Goal: Task Accomplishment & Management: Manage account settings

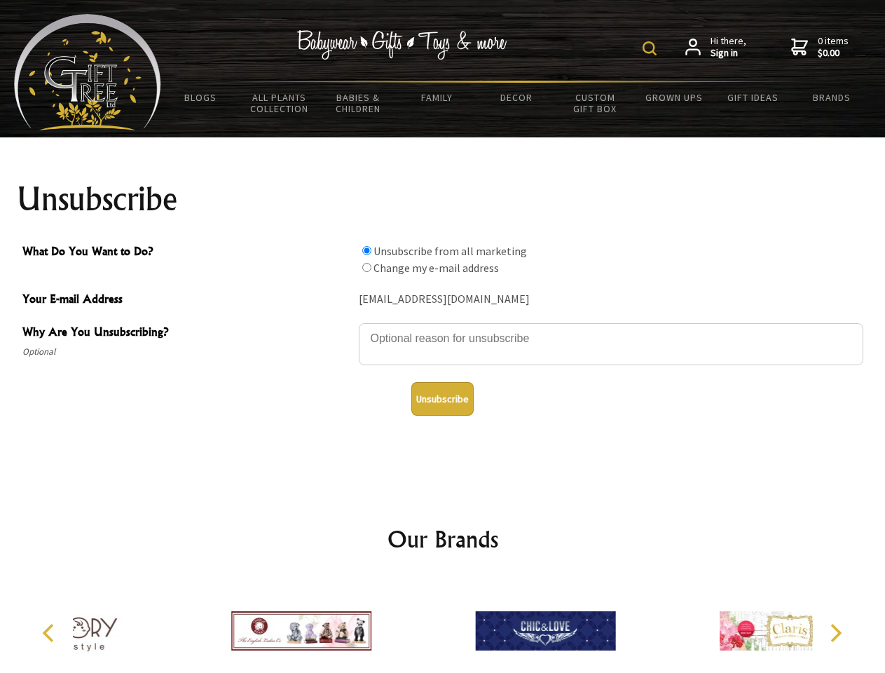
click at [652, 48] on img at bounding box center [650, 48] width 14 height 14
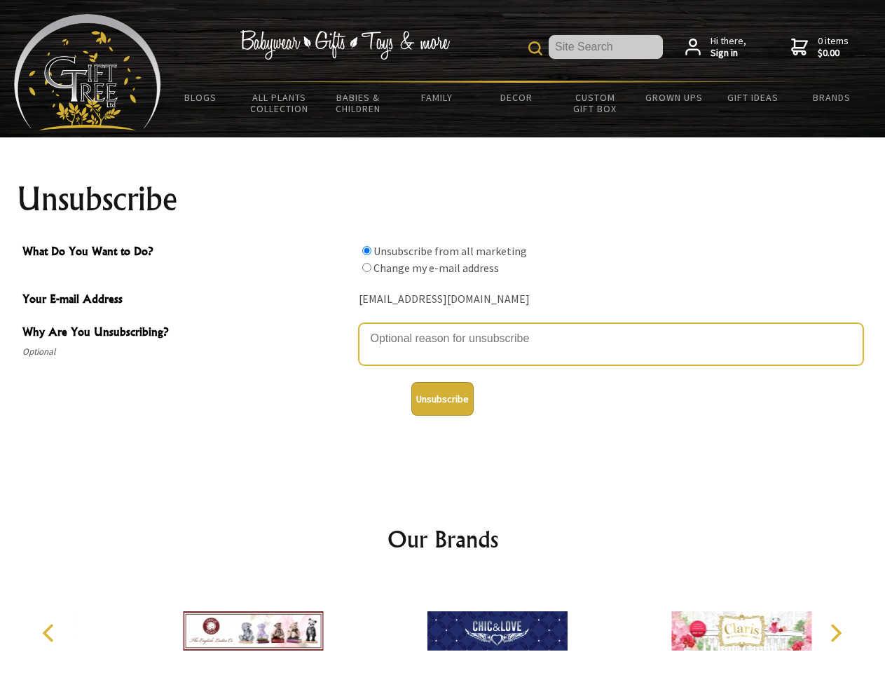
click at [443, 328] on textarea "Why Are You Unsubscribing?" at bounding box center [611, 344] width 505 height 42
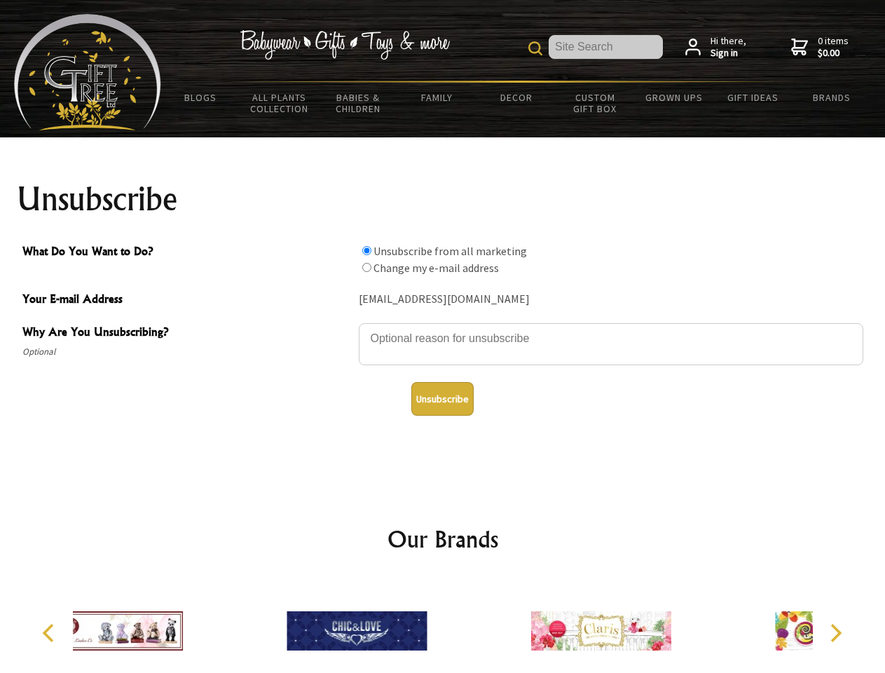
click at [367, 250] on input "What Do You Want to Do?" at bounding box center [366, 250] width 9 height 9
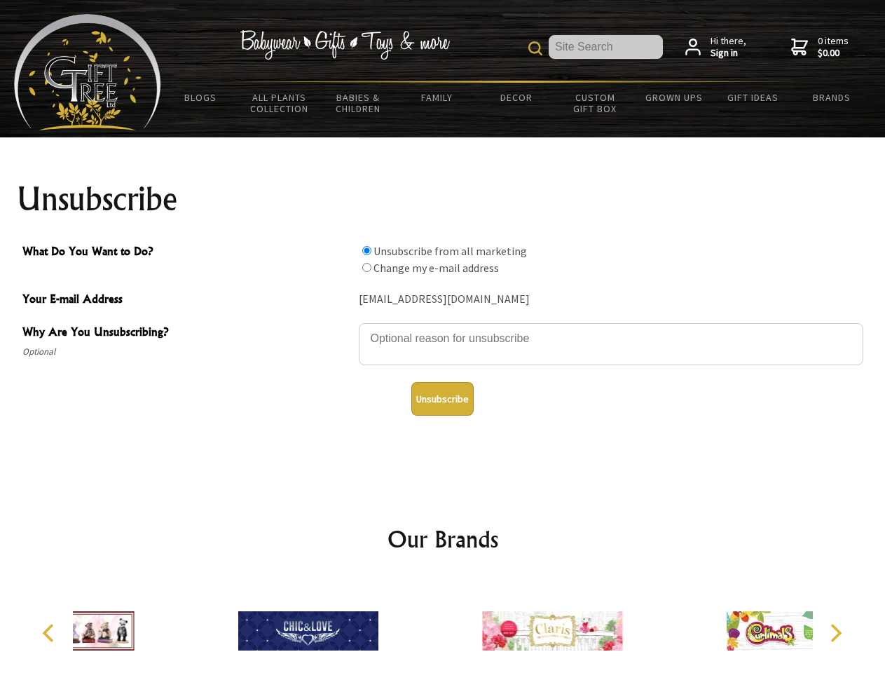
click at [367, 267] on input "What Do You Want to Do?" at bounding box center [366, 267] width 9 height 9
radio input "true"
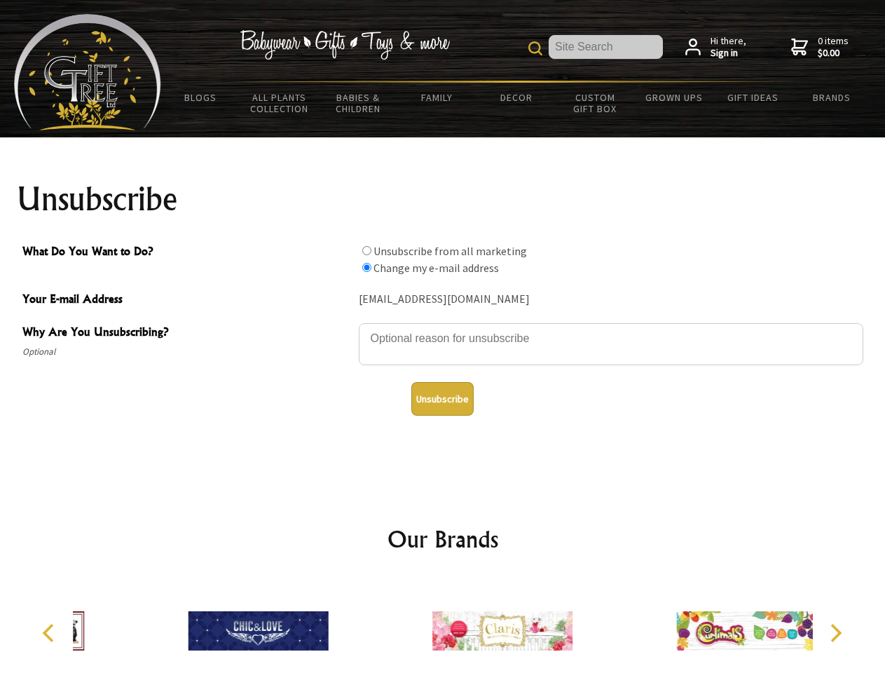
click at [442, 399] on button "Unsubscribe" at bounding box center [442, 399] width 62 height 34
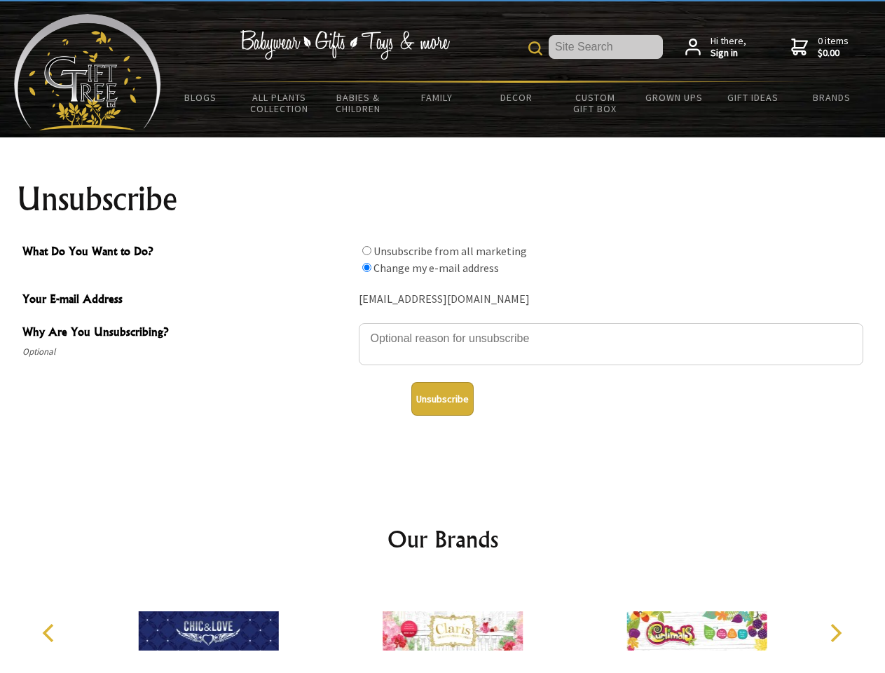
click at [443, 625] on img at bounding box center [453, 630] width 140 height 105
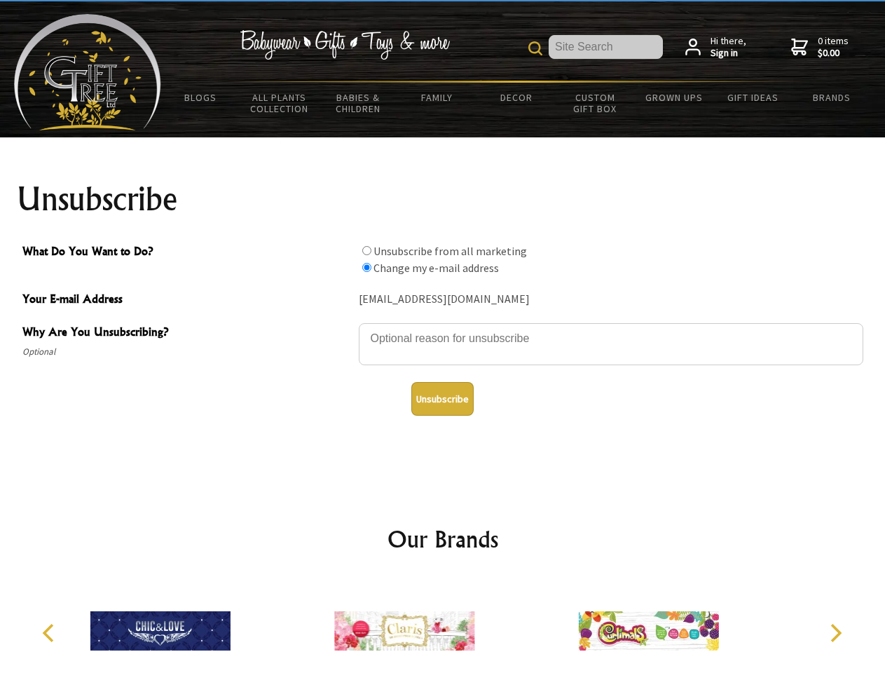
click at [50, 633] on icon "Previous" at bounding box center [50, 633] width 18 height 18
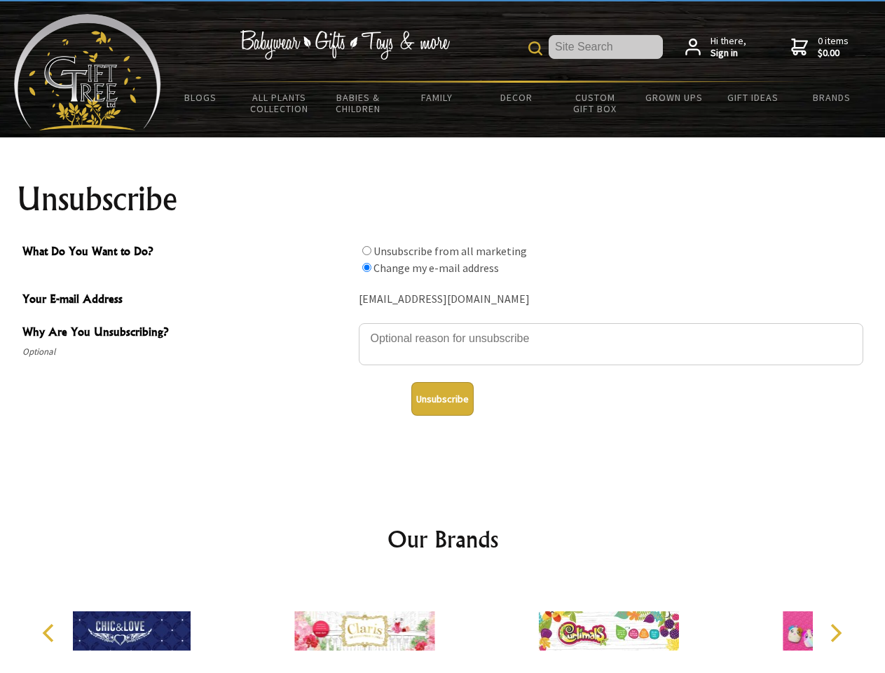
click at [835, 633] on icon "Next" at bounding box center [835, 633] width 18 height 18
